Goal: Information Seeking & Learning: Learn about a topic

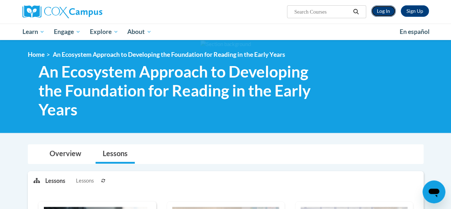
click at [376, 7] on link "Log In" at bounding box center [383, 10] width 25 height 11
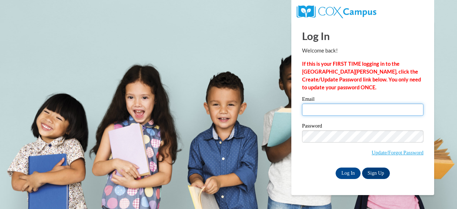
click at [309, 110] on input "Email" at bounding box center [362, 109] width 121 height 12
type input "mallery.cardarelli@nwoesc.org"
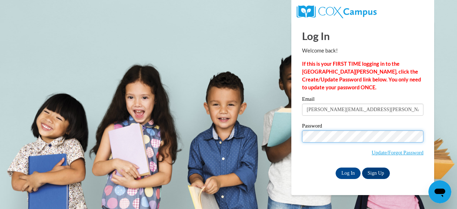
click at [335, 167] on input "Log In" at bounding box center [347, 172] width 25 height 11
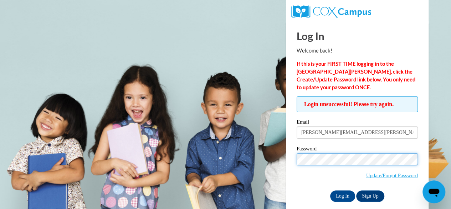
scroll to position [8, 0]
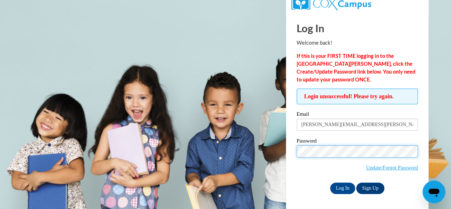
click at [330, 182] on input "Log In" at bounding box center [342, 187] width 25 height 11
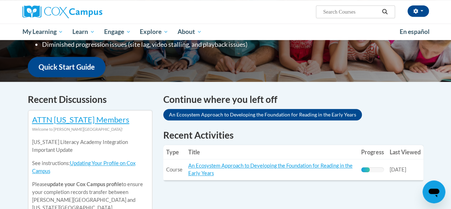
scroll to position [169, 0]
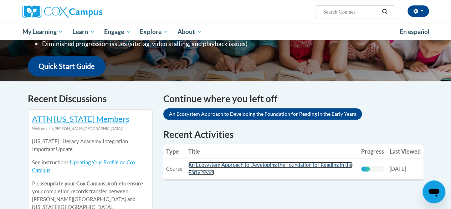
click at [249, 165] on link "An Ecosystem Approach to Developing the Foundation for Reading in the Early Yea…" at bounding box center [270, 169] width 165 height 14
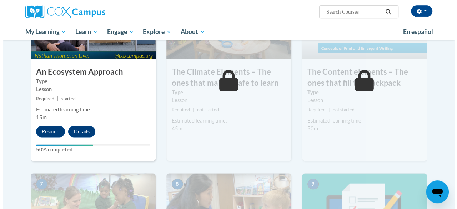
scroll to position [444, 0]
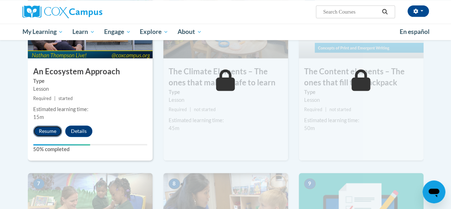
click at [51, 131] on button "Resume" at bounding box center [47, 130] width 29 height 11
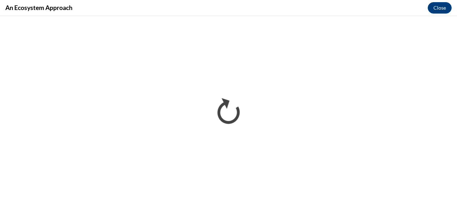
scroll to position [0, 0]
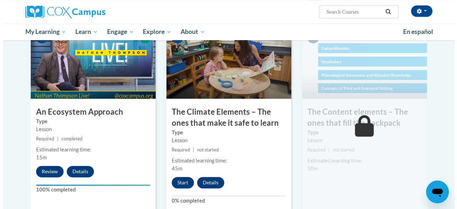
scroll to position [404, 0]
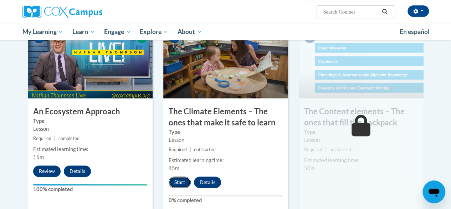
click at [182, 178] on button "Start" at bounding box center [180, 181] width 22 height 11
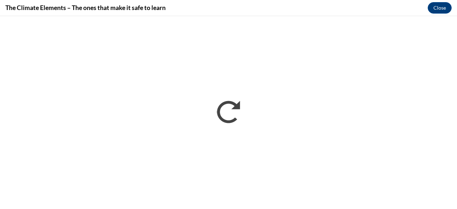
scroll to position [0, 0]
